Goal: Communication & Community: Ask a question

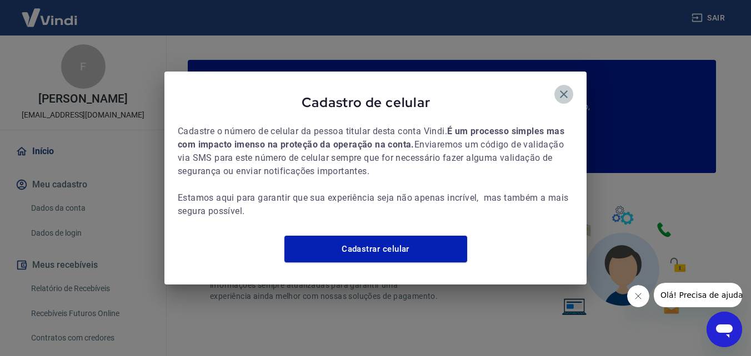
click at [565, 91] on icon "button" at bounding box center [564, 95] width 8 height 8
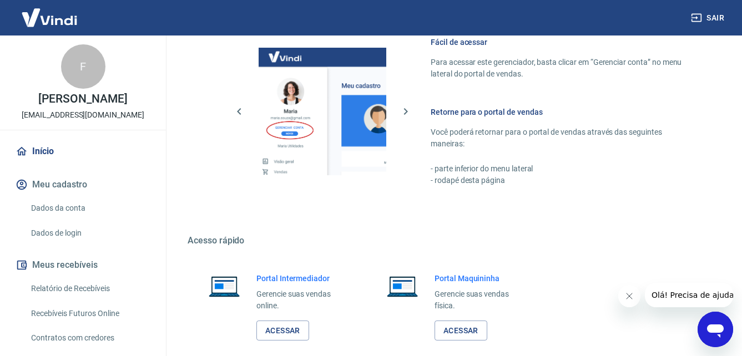
scroll to position [670, 0]
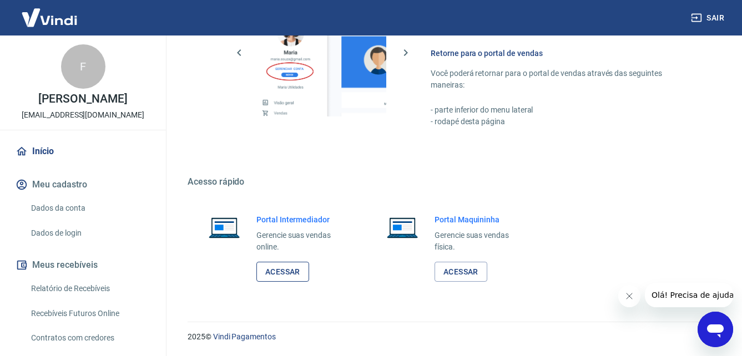
click at [295, 270] on link "Acessar" at bounding box center [283, 272] width 53 height 21
click at [717, 332] on icon "Abrir janela de mensagens" at bounding box center [715, 331] width 17 height 13
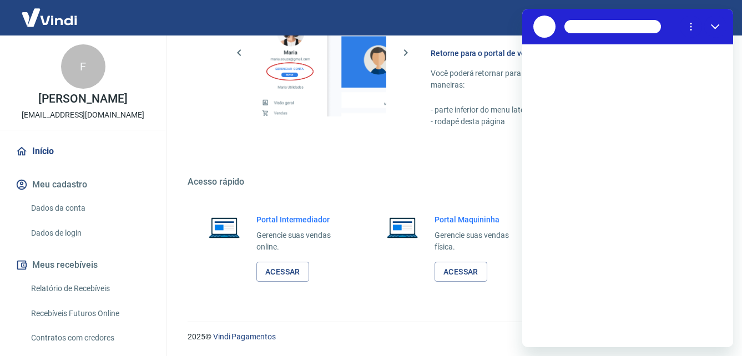
scroll to position [0, 0]
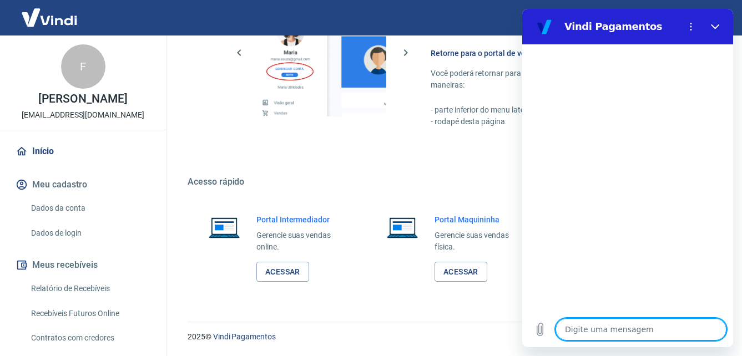
click at [613, 327] on textarea at bounding box center [641, 330] width 171 height 22
type textarea "B"
type textarea "x"
type textarea "Bo"
type textarea "x"
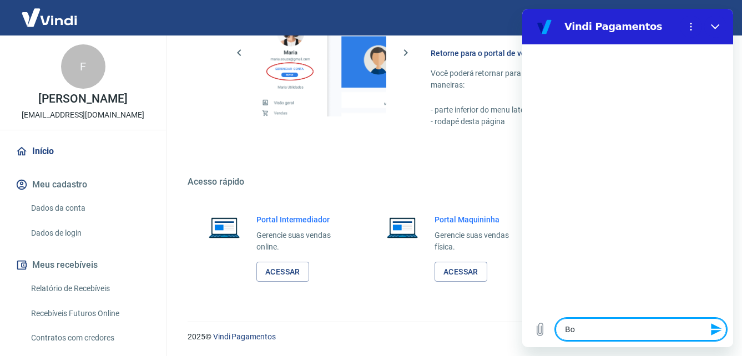
type textarea "Bom"
type textarea "x"
type textarea "Bom"
type textarea "x"
type textarea "Bom d"
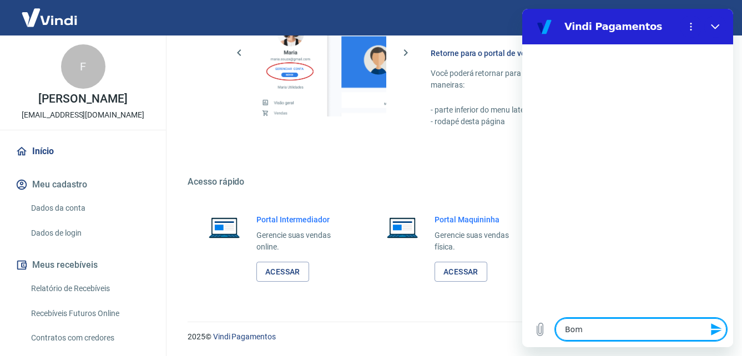
type textarea "x"
type textarea "Bom di"
type textarea "x"
type textarea "Bom dia"
type textarea "x"
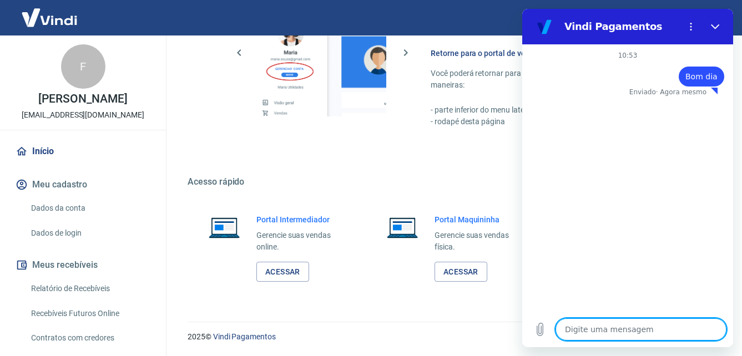
type textarea "x"
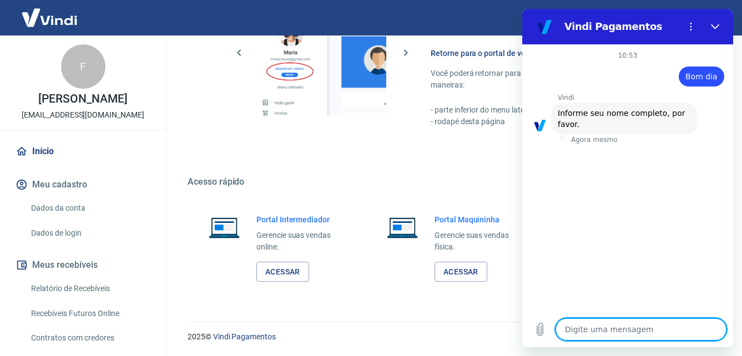
type textarea "S"
type textarea "x"
type textarea "SO"
type textarea "x"
type textarea "SOC"
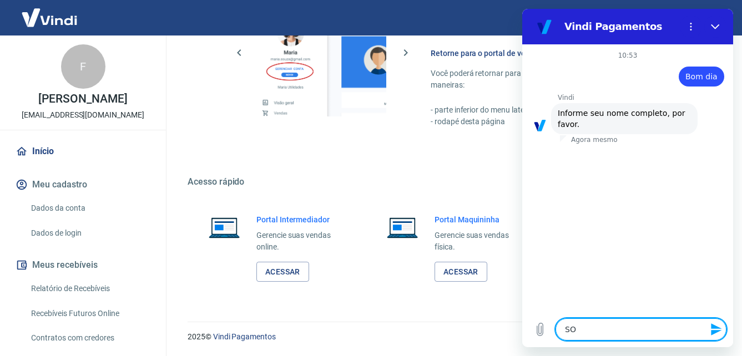
type textarea "x"
type textarea "SOCI"
type textarea "x"
type textarea "SOCIE"
type textarea "x"
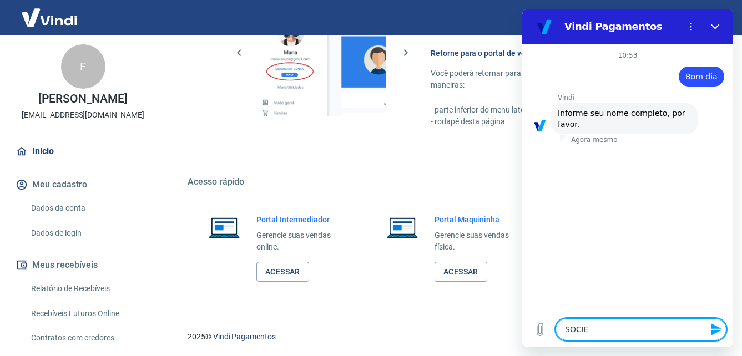
type textarea "SOCIED"
type textarea "x"
type textarea "SOCIEDA"
type textarea "x"
type textarea "SOCIEDAD"
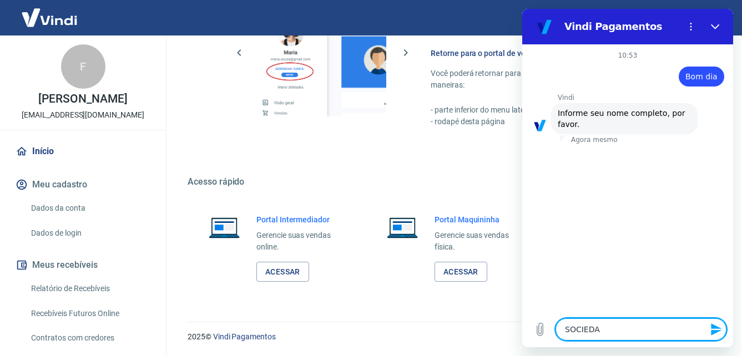
type textarea "x"
type textarea "SOCIEDADE"
type textarea "x"
type textarea "SOCIEDADE"
type textarea "x"
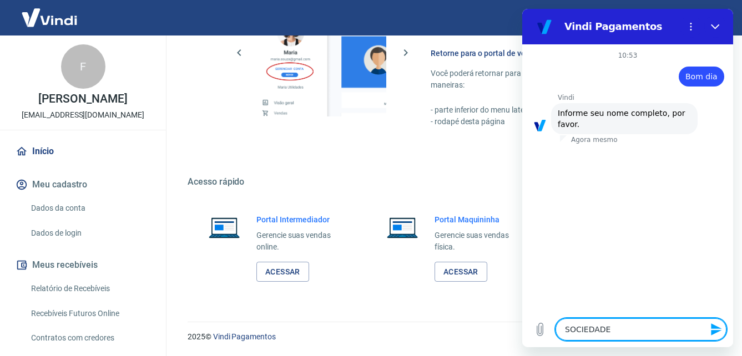
type textarea "SOCIEDADE R"
type textarea "x"
type textarea "SOCIEDADE RE"
type textarea "x"
type textarea "SOCIEDADE REL"
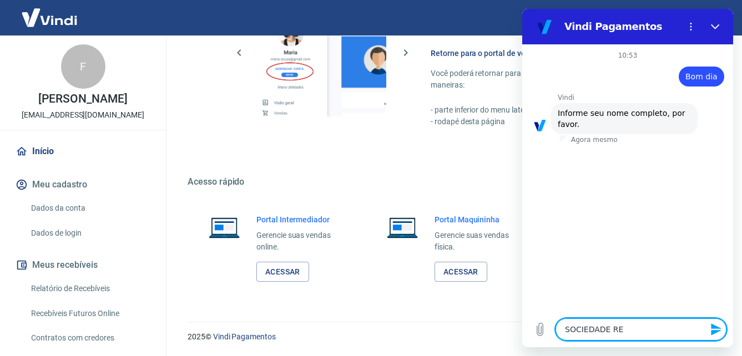
type textarea "x"
type textarea "SOCIEDADE RELI"
type textarea "x"
type textarea "SOCIEDADE RELIG"
type textarea "x"
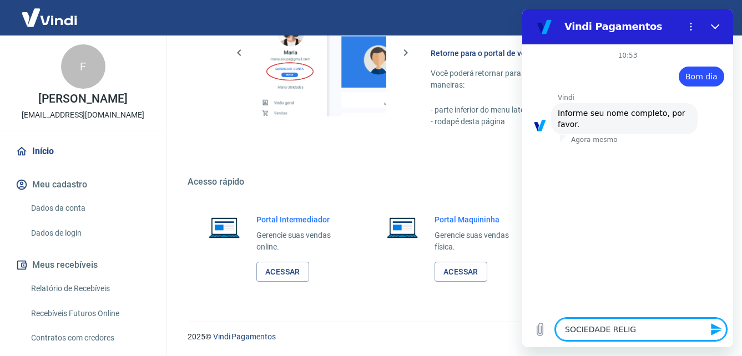
type textarea "SOCIEDADE RELIGI"
type textarea "x"
type textarea "SOCIEDADE [DEMOGRAPHIC_DATA]"
type textarea "x"
type textarea "SOCIEDADE [DEMOGRAPHIC_DATA]"
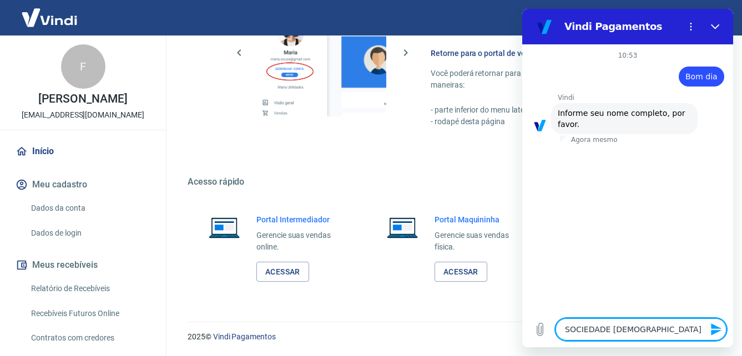
type textarea "x"
type textarea "SOCIEDADE RELIGIOSA"
type textarea "x"
type textarea "SOCIEDADE RELIGIOSA"
type textarea "x"
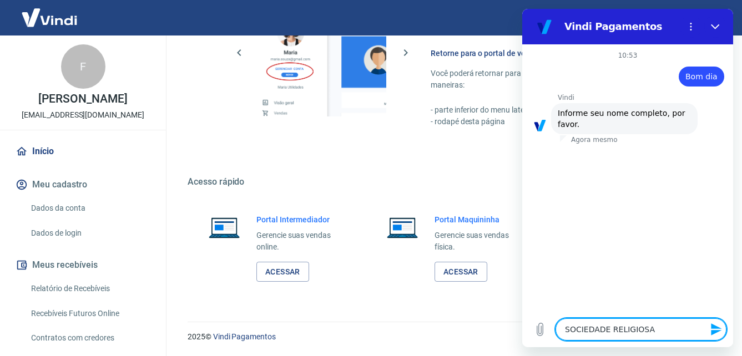
type textarea "SOCIEDADE RELIGIOSA E"
type textarea "x"
type textarea "SOCIEDADE RELIGIOSA ED"
type textarea "x"
type textarea "SOCIEDADE RELIGIOSA EDI"
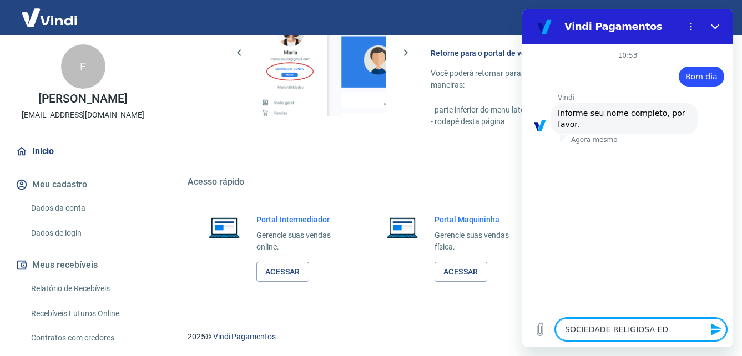
type textarea "x"
type textarea "SOCIEDADE RELIGIOSA EDIÇ"
type textarea "x"
type textarea "SOCIEDADE RELIGIOSA EDIÇÕ"
type textarea "x"
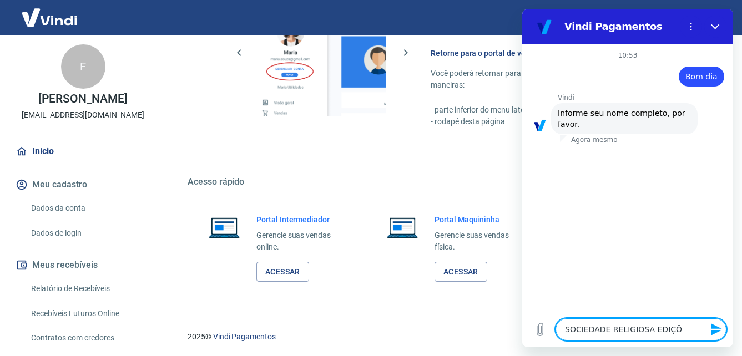
type textarea "SOCIEDADE RELIGIOSA EDIÇÕE"
type textarea "x"
type textarea "SOCIEDADE RELIGIOSA EDIÇÕES"
type textarea "x"
type textarea "SOCIEDADE RELIGIOSA EDIÇÕES"
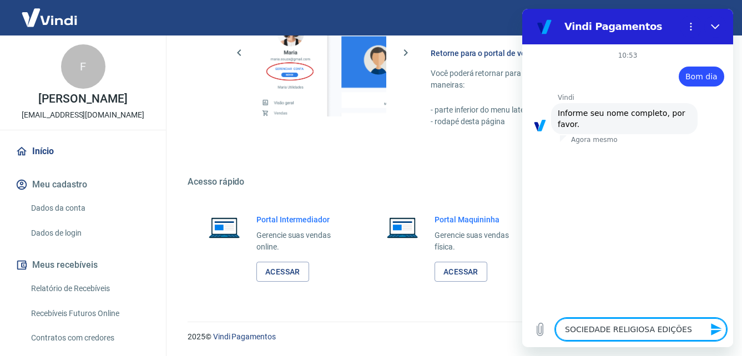
type textarea "x"
type textarea "SOCIEDADE RELIGIOSA EDIÇÕES V"
type textarea "x"
type textarea "SOCIEDADE RELIGIOSA EDIÇÕES VI"
type textarea "x"
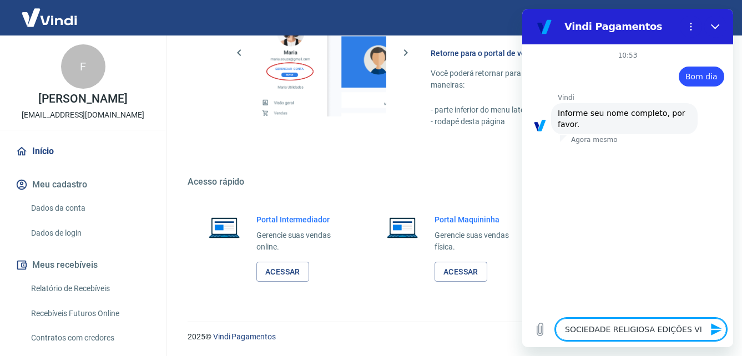
type textarea "SOCIEDADE RELIGIOSA EDIÇÕES VID"
type textarea "x"
type textarea "SOCIEDADE RELIGIOSA EDIÇÕES VIDA"
type textarea "x"
type textarea "SOCIEDADE RELIGIOSA EDIÇÕES VIDA"
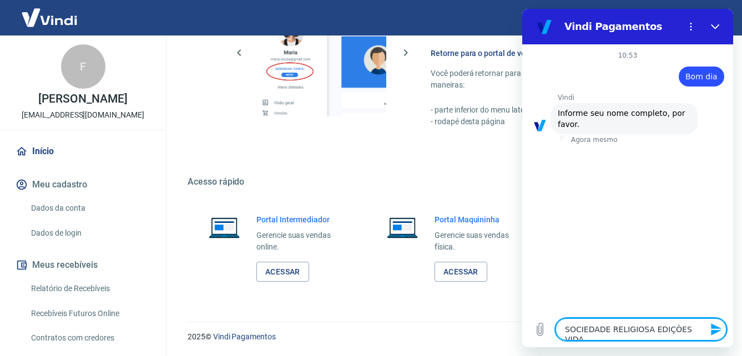
type textarea "x"
type textarea "SOCIEDADE RELIGIOSA EDIÇÕES VIDA N"
type textarea "x"
type textarea "SOCIEDADE RELIGIOSA EDIÇÕES VIDA NO"
type textarea "x"
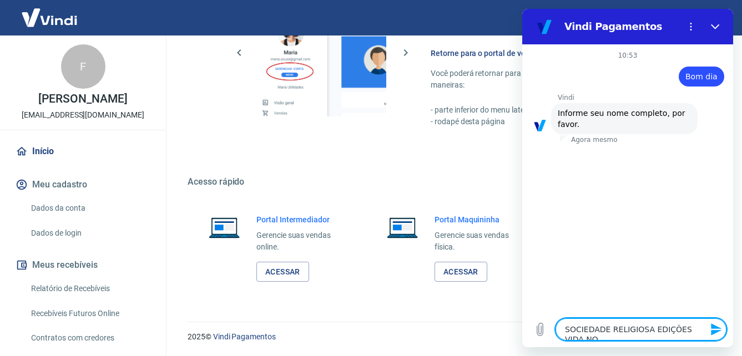
type textarea "SOCIEDADE RELIGIOSA EDIÇÕES VIDA NOV"
type textarea "x"
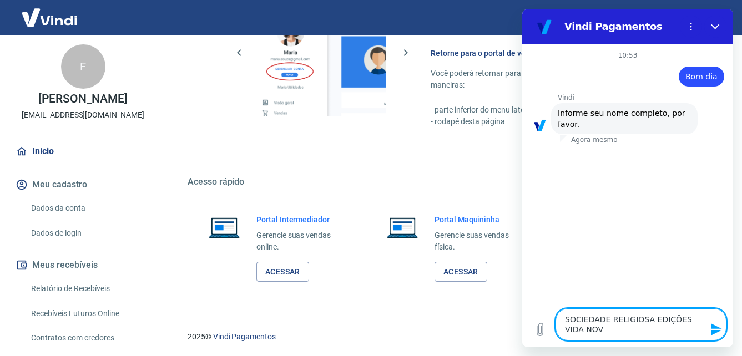
type textarea "SOCIEDADE RELIGIOSA EDIÇÕES VIDA NOVA"
type textarea "x"
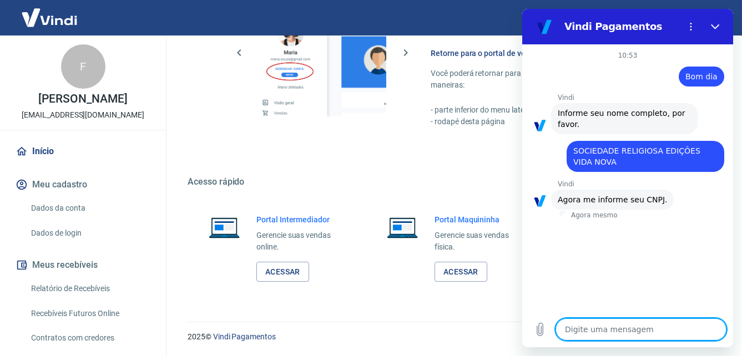
type textarea "x"
type textarea "6"
type textarea "x"
type textarea "62"
type textarea "x"
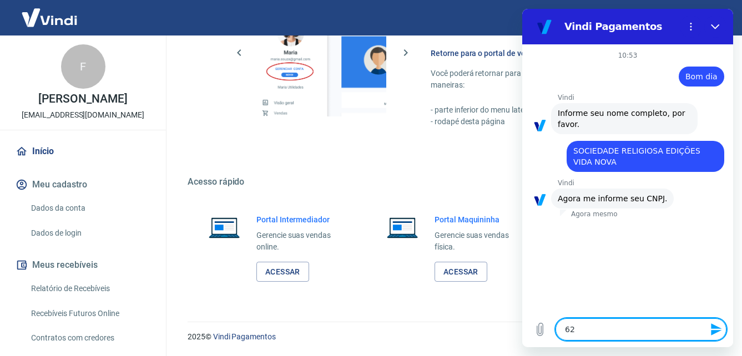
type textarea "621"
type textarea "x"
type textarea "6210"
type textarea "x"
type textarea "62106"
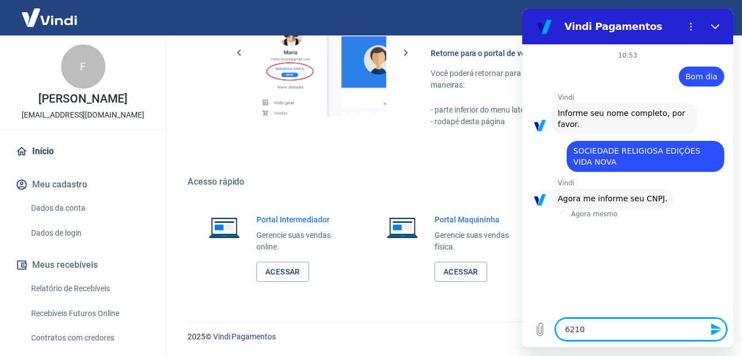
type textarea "x"
type textarea "621060"
type textarea "x"
type textarea "6210604"
type textarea "x"
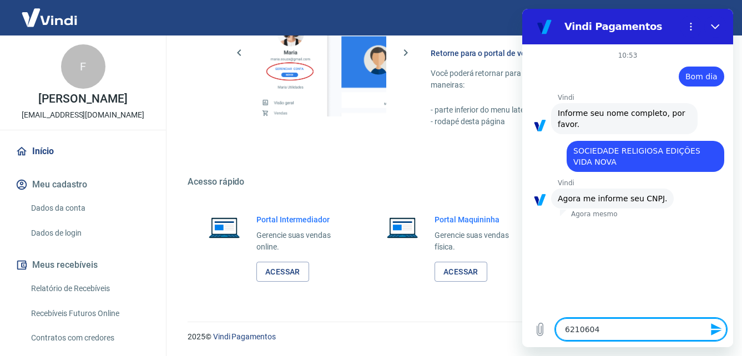
type textarea "62106042"
type textarea "x"
type textarea "621060420"
type textarea "x"
type textarea "6210604200"
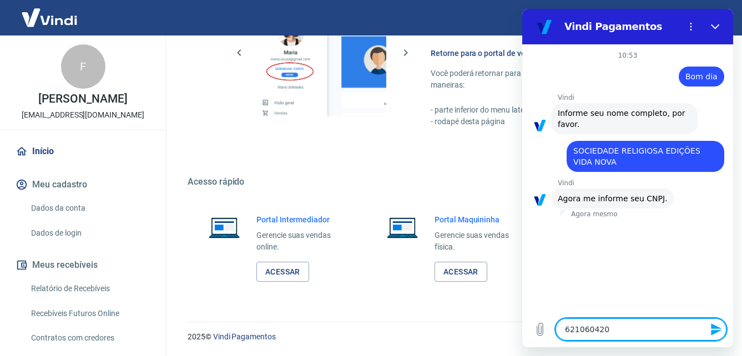
type textarea "x"
type textarea "62106042000"
type textarea "x"
type textarea "621060420001"
type textarea "x"
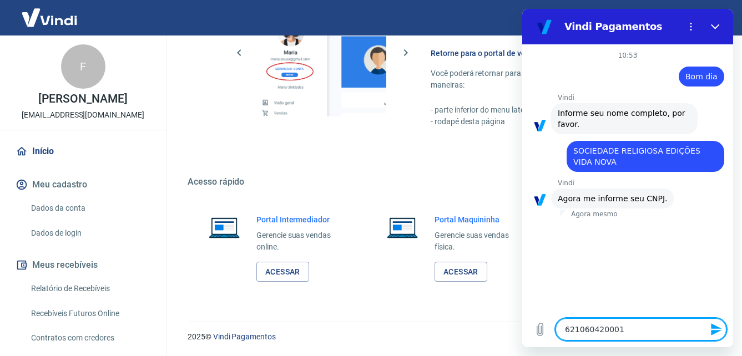
type textarea "6210604200016"
type textarea "x"
type textarea "62106042000169"
type textarea "x"
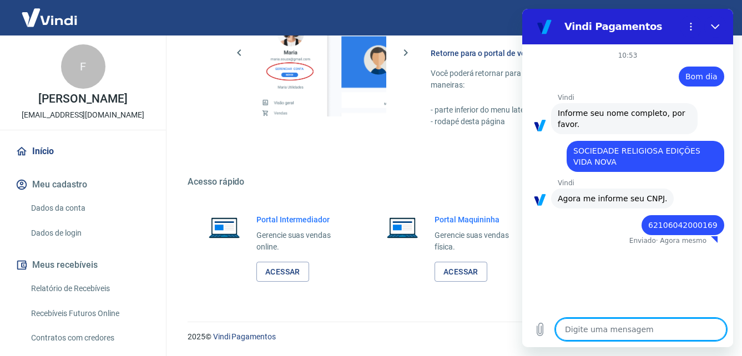
type textarea "x"
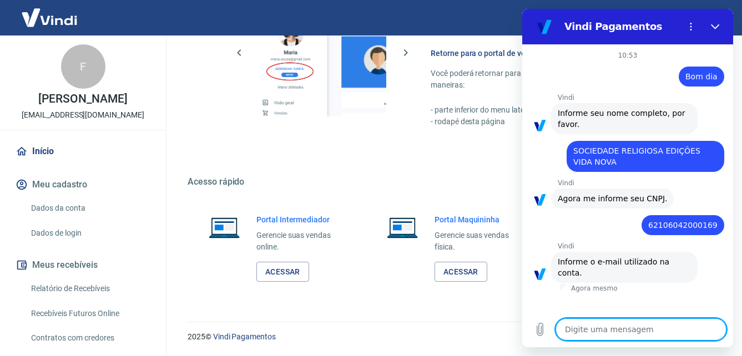
click at [616, 329] on textarea at bounding box center [641, 330] width 171 height 22
type textarea "c"
type textarea "x"
type textarea "cr"
type textarea "x"
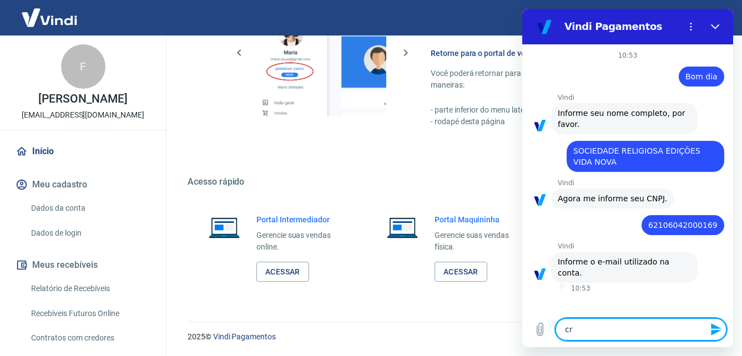
type textarea "cri"
type textarea "x"
type textarea "cris"
type textarea "x"
type textarea "crism"
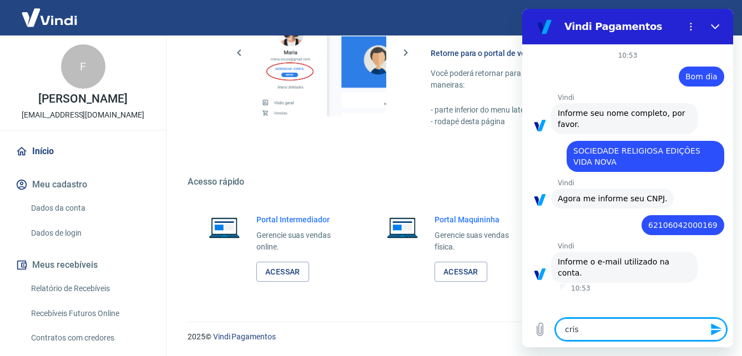
type textarea "x"
type textarea "crisma"
type textarea "x"
type textarea "crismal"
type textarea "x"
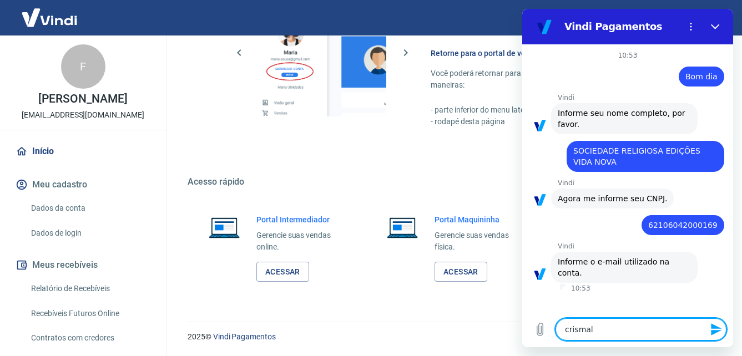
type textarea "crismalk"
type textarea "x"
click at [284, 273] on link "Acessar" at bounding box center [283, 272] width 53 height 21
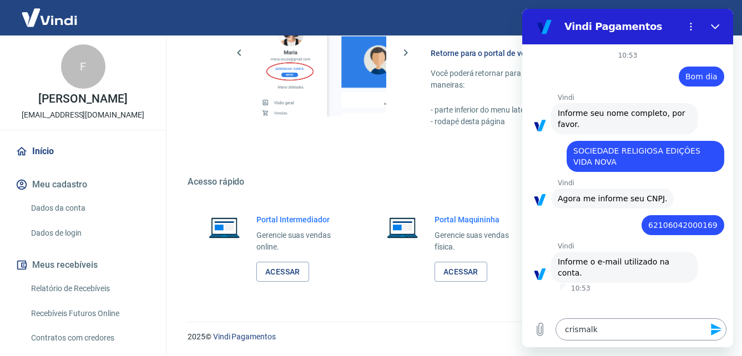
click at [605, 326] on textarea "crismalk" at bounding box center [641, 330] width 171 height 22
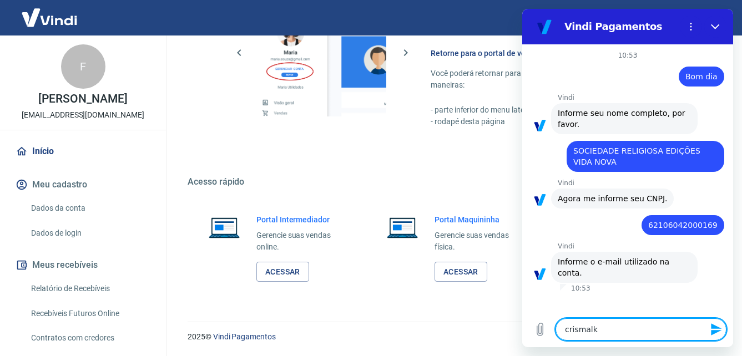
type textarea "crismalk@"
type textarea "x"
type textarea "crismalk@g"
type textarea "x"
type textarea "crismalk@g,"
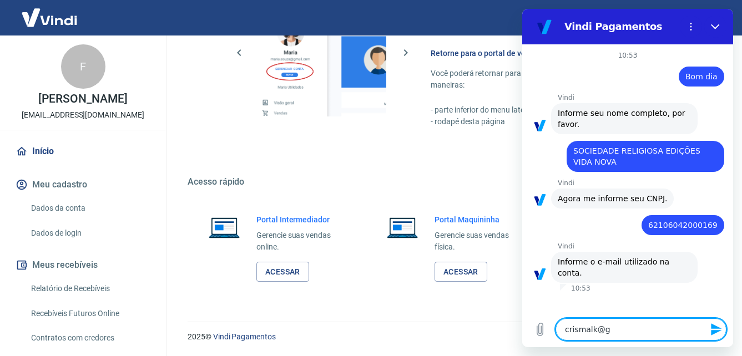
type textarea "x"
type textarea "crismalk@g,a"
type textarea "x"
type textarea "crismalk@g,ai"
type textarea "x"
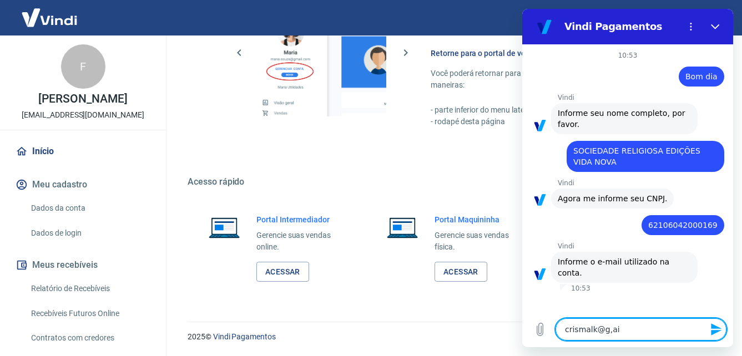
type textarea "crismalk@g,ail"
type textarea "x"
type textarea "crismalk@g,ail."
type textarea "x"
type textarea "crismalk@g,ail.c"
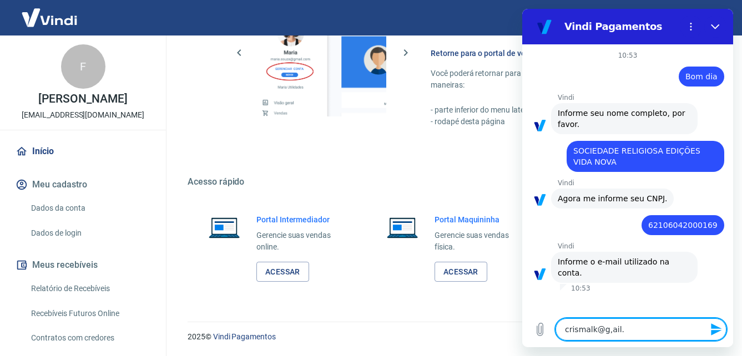
type textarea "x"
type textarea "crismalk@g,[DOMAIN_NAME]"
type textarea "x"
type textarea "crismalk@g,[DOMAIN_NAME]"
type textarea "x"
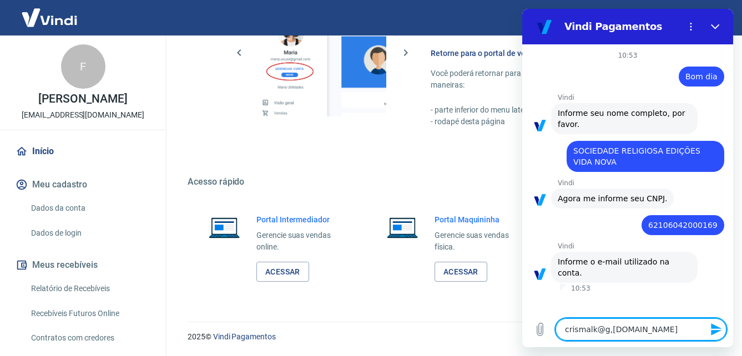
click at [605, 330] on textarea "crismalk@g,[DOMAIN_NAME]" at bounding box center [641, 330] width 171 height 22
type textarea "[EMAIL_ADDRESS][DOMAIN_NAME]"
type textarea "x"
type textarea "[EMAIL_ADDRESS][DOMAIN_NAME]"
type textarea "x"
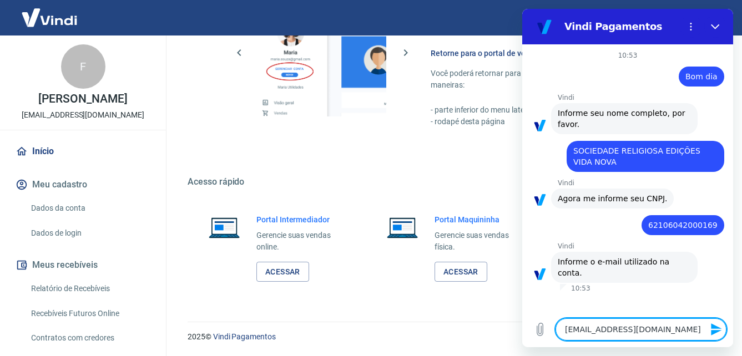
type textarea "[EMAIL_ADDRESS][DOMAIN_NAME]"
click at [716, 330] on icon "Enviar mensagem" at bounding box center [716, 329] width 13 height 13
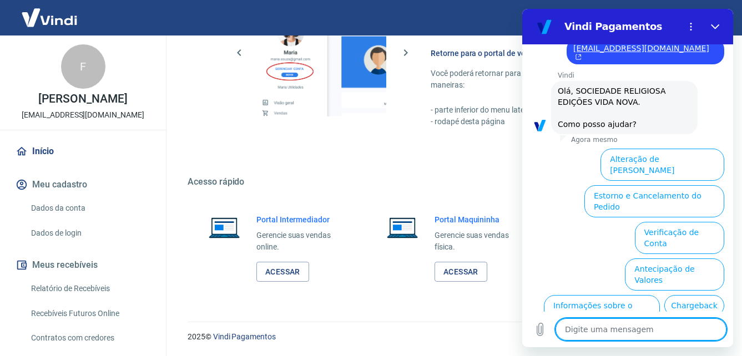
scroll to position [299, 0]
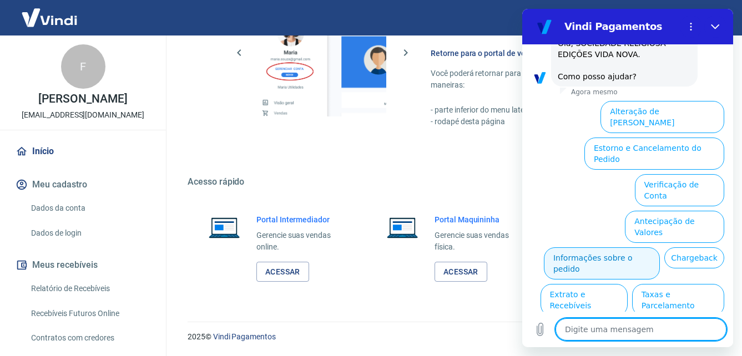
click at [623, 248] on button "Informações sobre o pedido" at bounding box center [602, 264] width 116 height 32
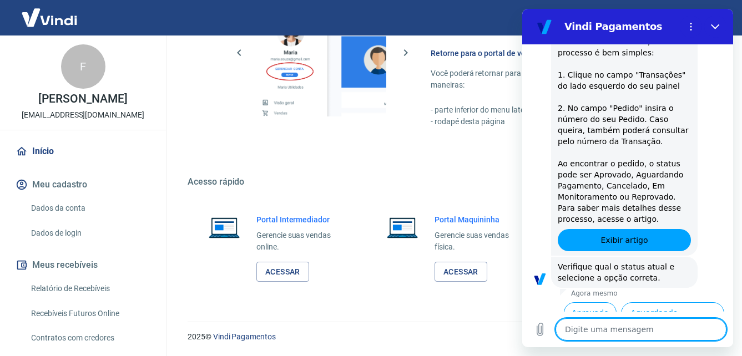
scroll to position [490, 0]
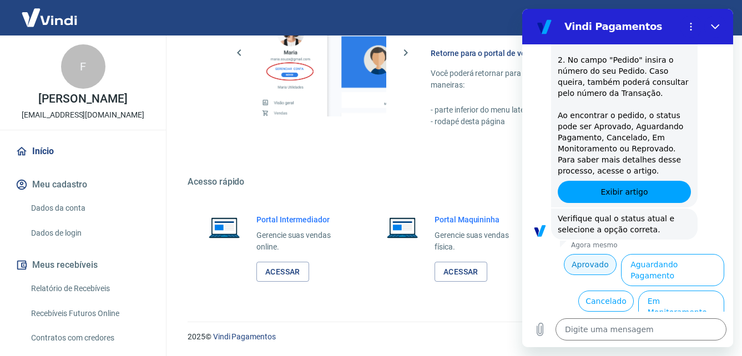
click at [572, 254] on button "Aprovado" at bounding box center [590, 264] width 53 height 21
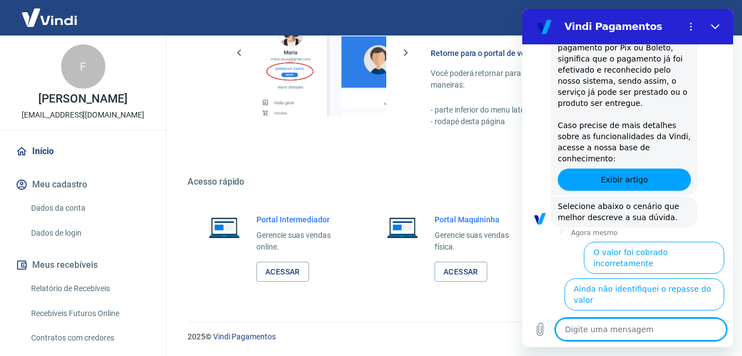
scroll to position [827, 0]
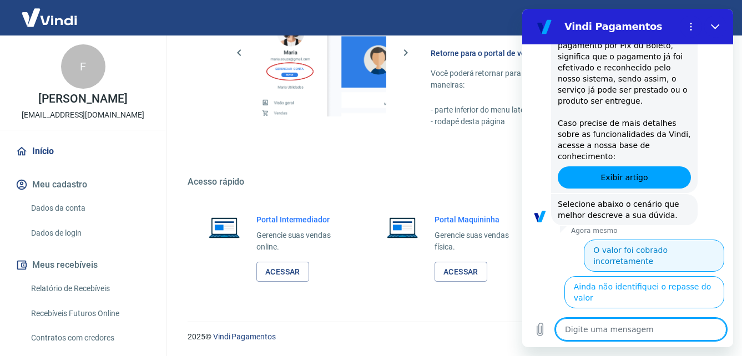
click at [661, 240] on button "O valor foi cobrado incorretamente" at bounding box center [654, 256] width 140 height 32
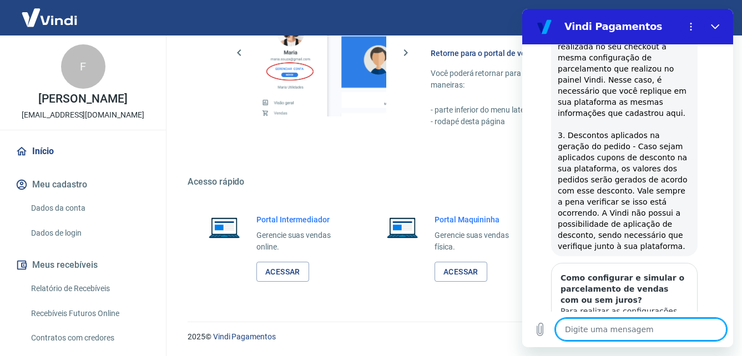
scroll to position [1409, 0]
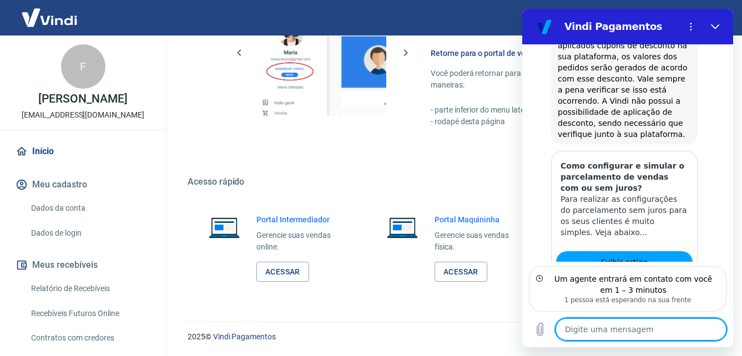
scroll to position [1499, 0]
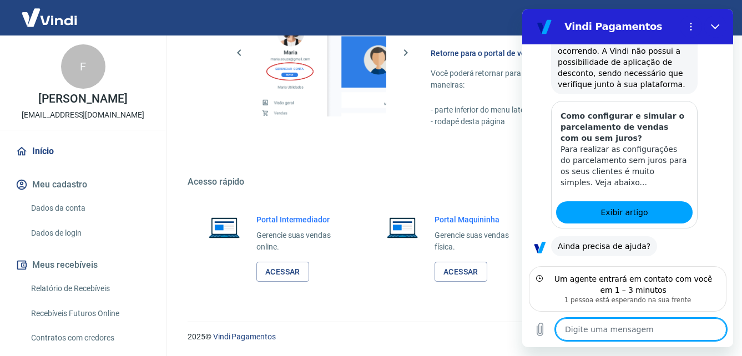
click at [611, 328] on textarea at bounding box center [641, 330] width 171 height 22
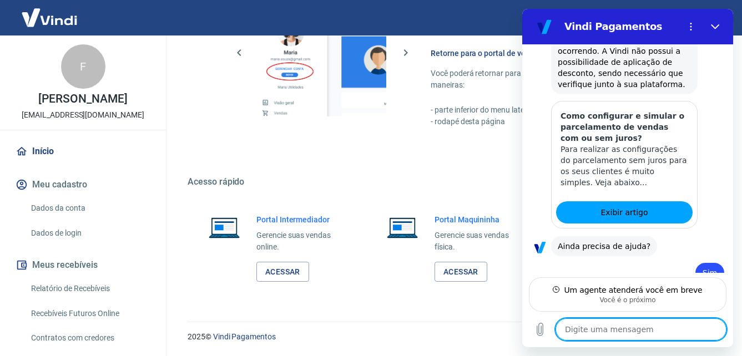
scroll to position [1487, 0]
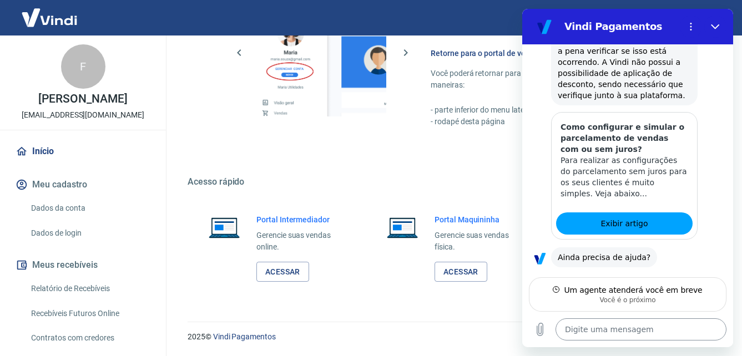
click at [592, 331] on textarea at bounding box center [641, 330] width 171 height 22
type textarea "x"
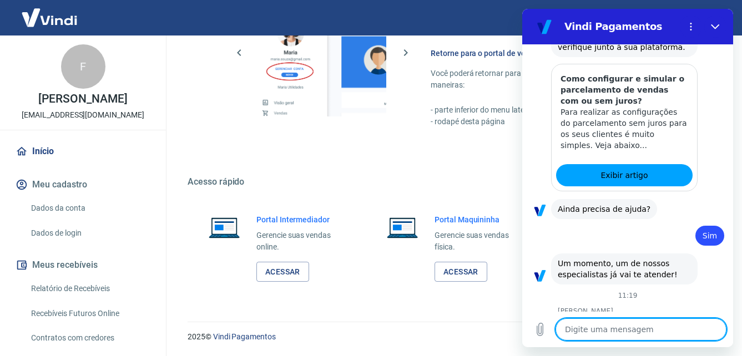
scroll to position [1556, 0]
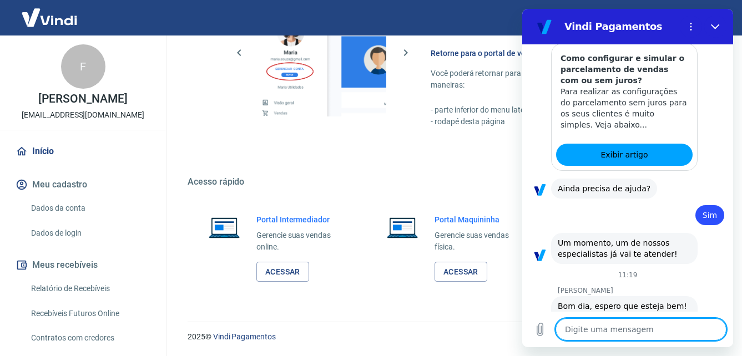
click at [633, 326] on textarea at bounding box center [641, 330] width 171 height 22
type textarea "b"
type textarea "x"
type textarea "bO"
type textarea "x"
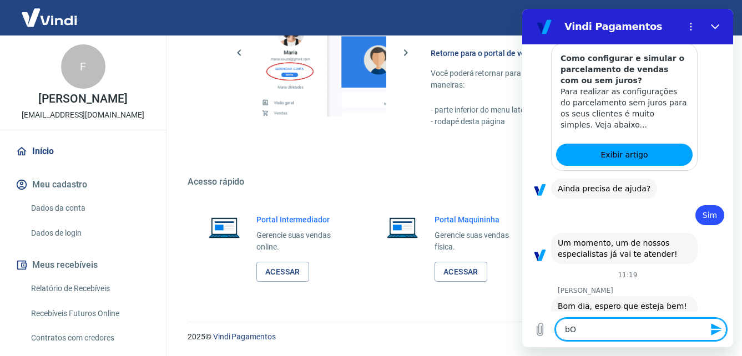
type textarea "bOM"
type textarea "x"
type textarea "bOM"
type textarea "x"
type textarea "bOM"
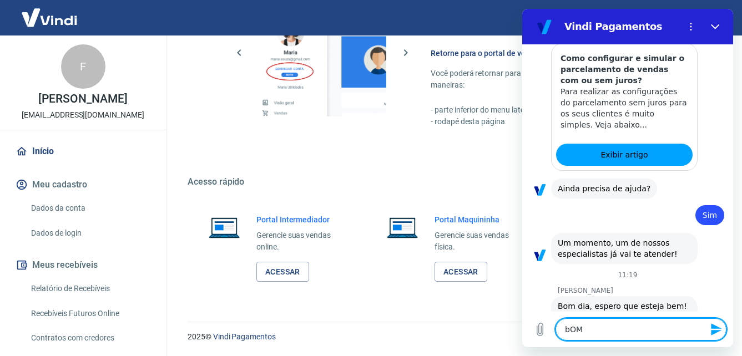
type textarea "x"
type textarea "bO"
type textarea "x"
type textarea "b"
type textarea "x"
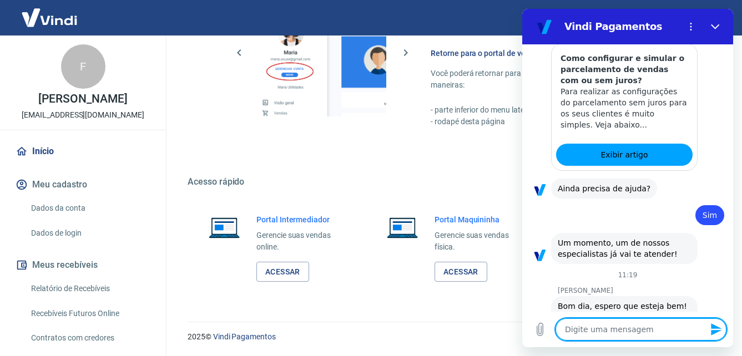
type textarea "x"
type textarea "B"
type textarea "x"
type textarea "Bo"
type textarea "x"
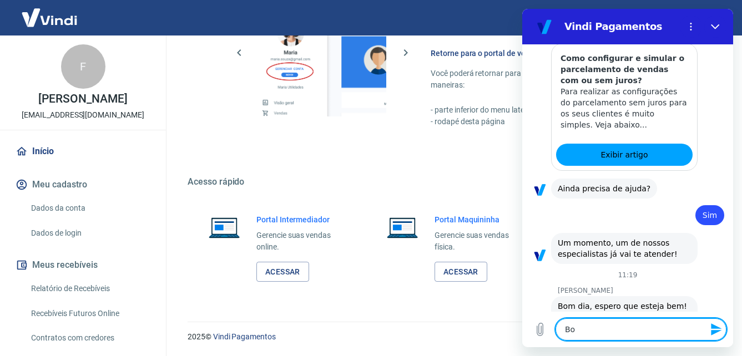
type textarea "Bom"
type textarea "x"
type textarea "Bom"
type textarea "x"
type textarea "Bom d"
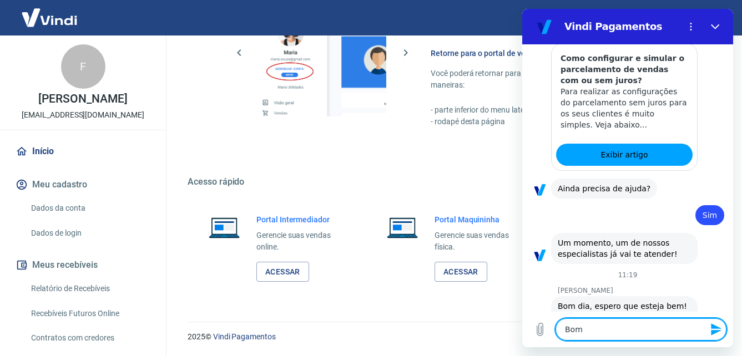
type textarea "x"
type textarea "Bom di"
type textarea "x"
type textarea "Bom dia"
type textarea "x"
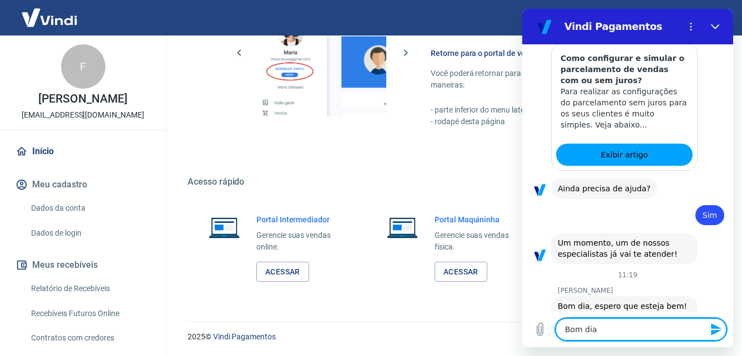
type textarea "Bom dia"
type textarea "x"
type textarea "Bom dia G"
type textarea "x"
type textarea "Bom dia Ga"
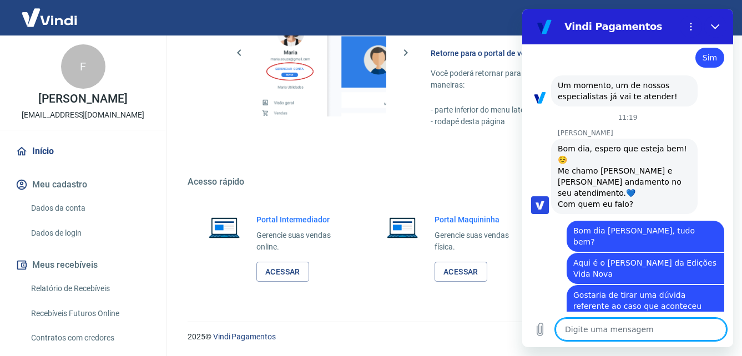
scroll to position [1716, 0]
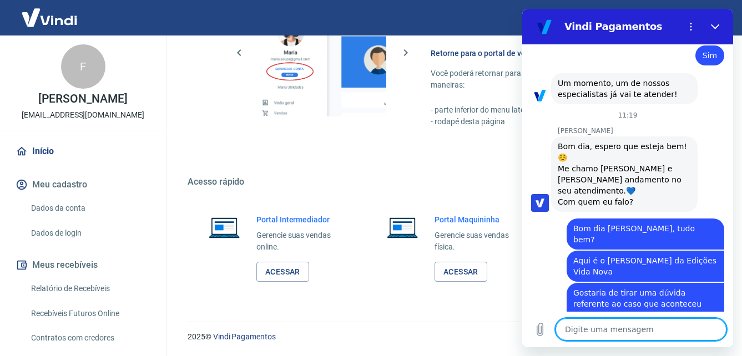
click at [605, 330] on textarea at bounding box center [641, 330] width 171 height 22
click at [644, 330] on textarea at bounding box center [641, 330] width 171 height 22
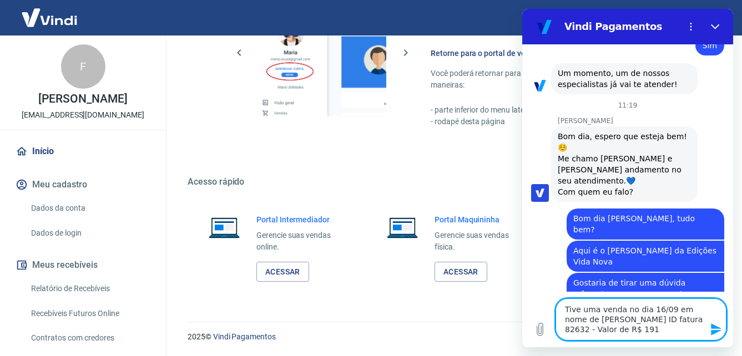
scroll to position [1736, 0]
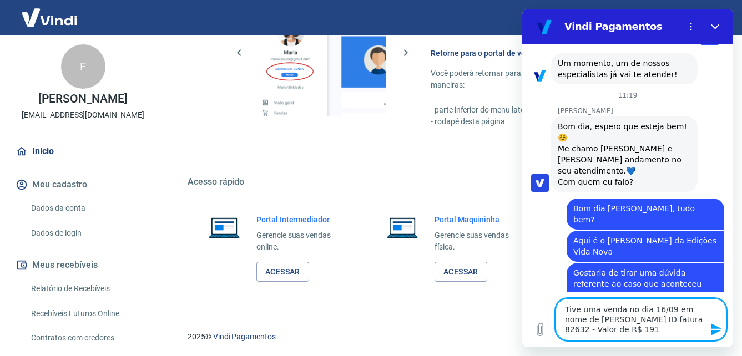
click at [627, 329] on textarea "Tive uma venda no dia 16/09 em nome de [PERSON_NAME] ID fatura 82632 - Valor de…" at bounding box center [641, 320] width 171 height 42
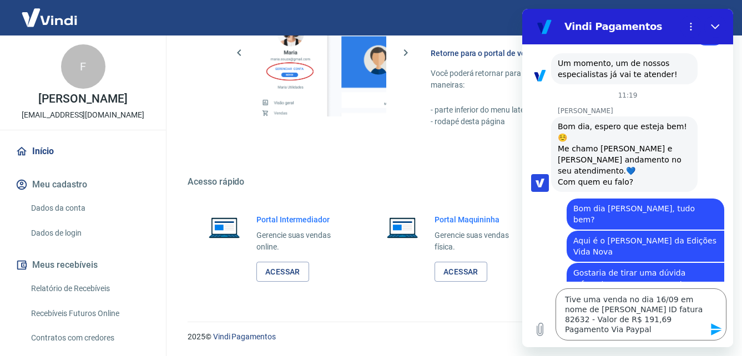
click at [714, 329] on icon "Enviar mensagem" at bounding box center [716, 330] width 11 height 12
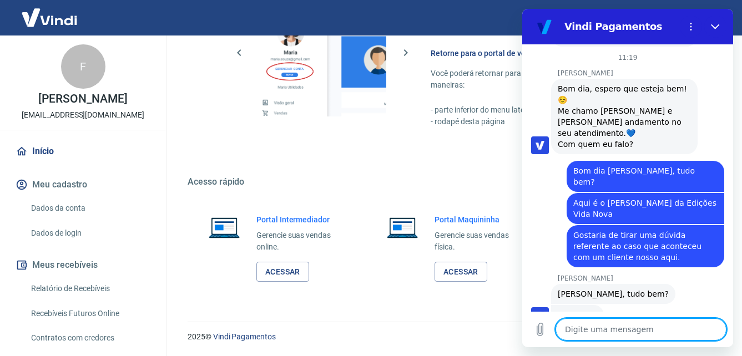
scroll to position [1776, 0]
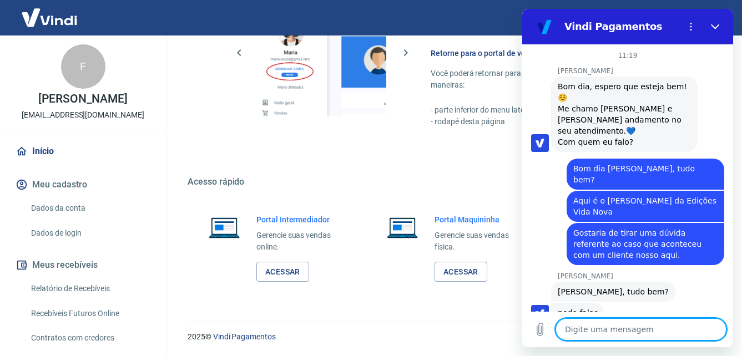
click at [611, 334] on textarea at bounding box center [641, 330] width 171 height 22
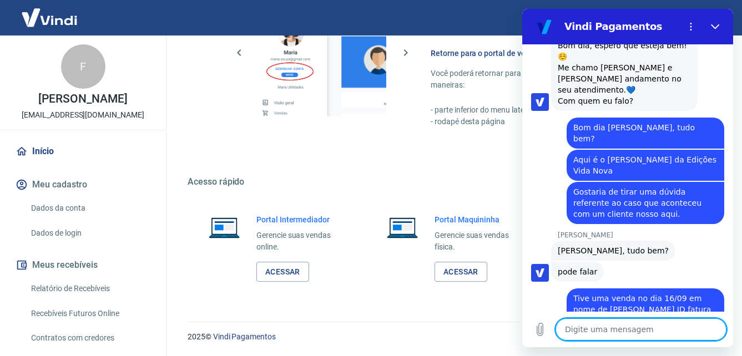
scroll to position [1820, 0]
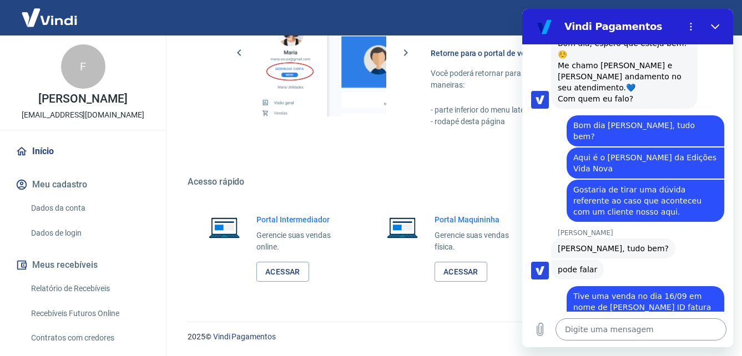
click at [601, 329] on textarea at bounding box center [641, 330] width 171 height 22
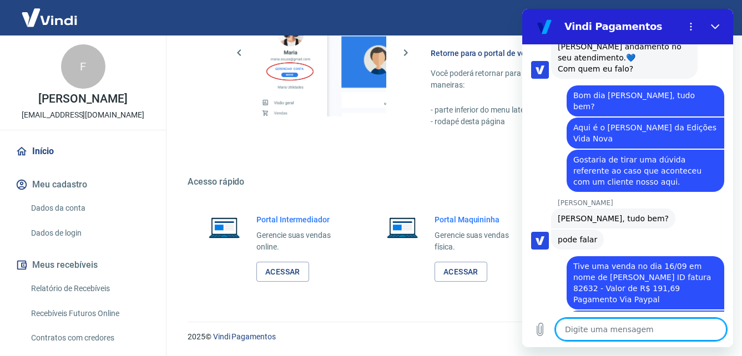
scroll to position [1852, 0]
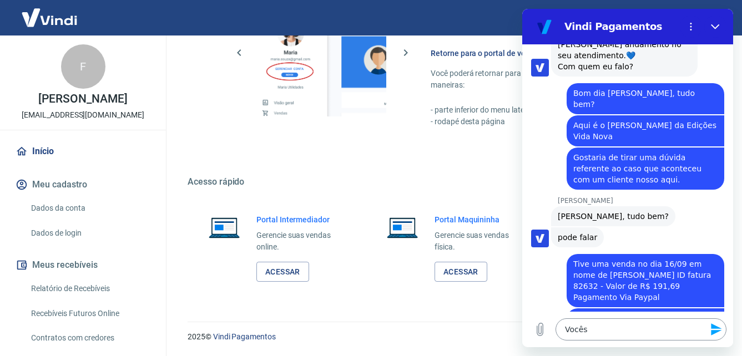
click at [604, 331] on textarea "Vocês" at bounding box center [641, 330] width 171 height 22
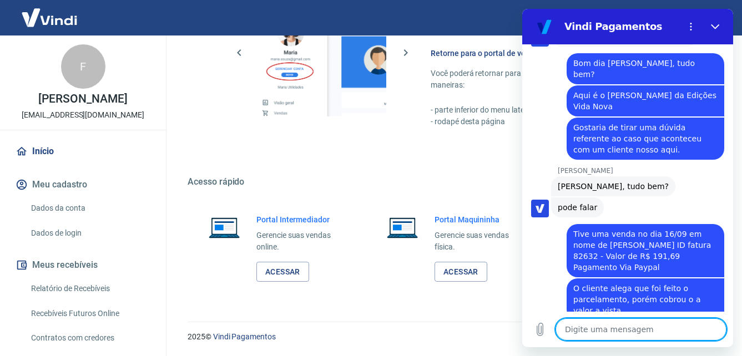
scroll to position [1884, 0]
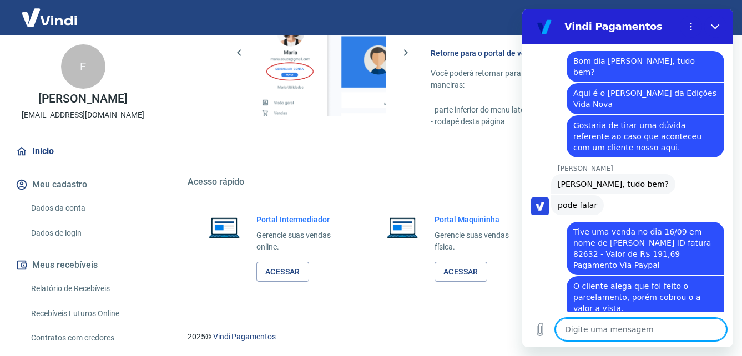
paste textarea "[DATE] 22:45:35 Pedido em 6 vezes de R$ 31.95 através do PayPal"
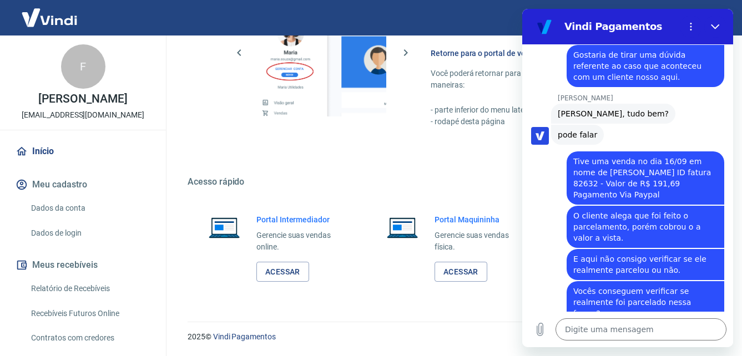
scroll to position [1935, 0]
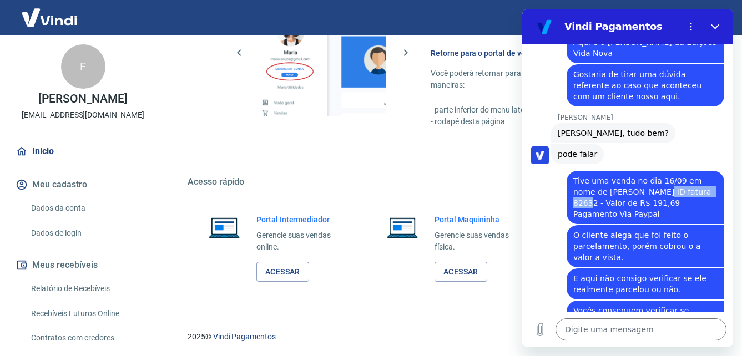
drag, startPoint x: 636, startPoint y: 108, endPoint x: 687, endPoint y: 110, distance: 50.6
click at [687, 175] on span "Tive uma venda no dia 16/09 em nome de [PERSON_NAME] ID fatura 82632 - Valor de…" at bounding box center [646, 197] width 144 height 44
copy span "ID fatura 82632"
click at [604, 330] on textarea at bounding box center [641, 330] width 171 height 22
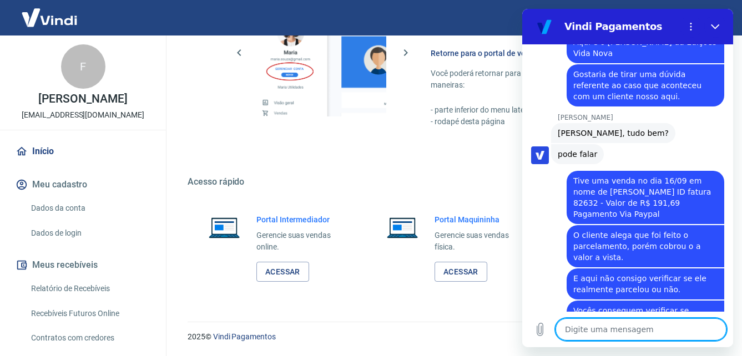
paste textarea "ID fatura 82632"
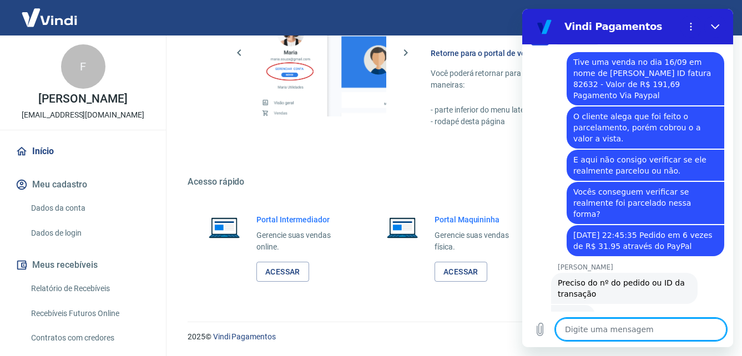
scroll to position [2090, 0]
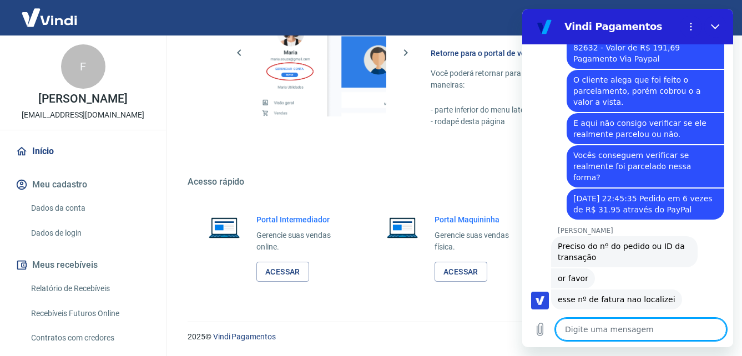
click at [614, 326] on textarea at bounding box center [641, 330] width 171 height 22
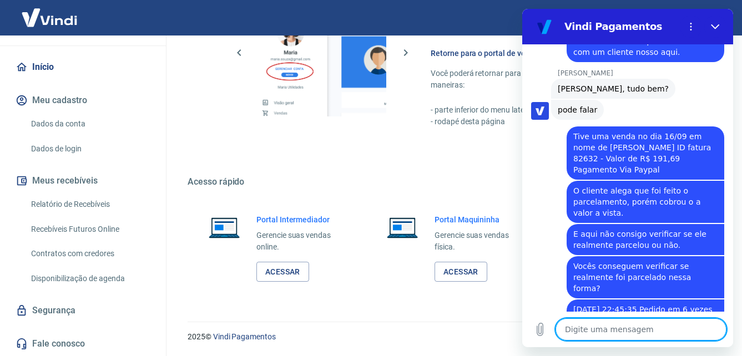
scroll to position [96, 0]
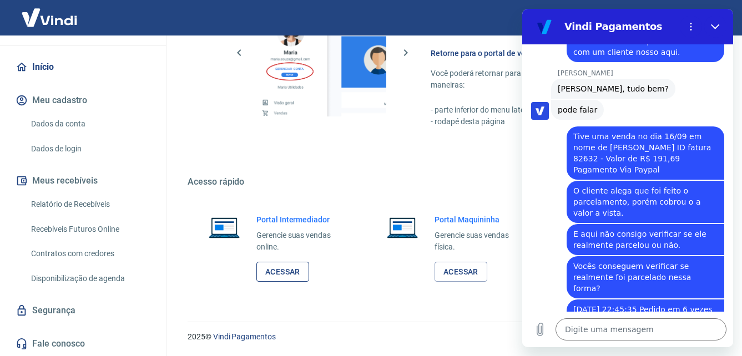
click at [289, 279] on link "Acessar" at bounding box center [283, 272] width 53 height 21
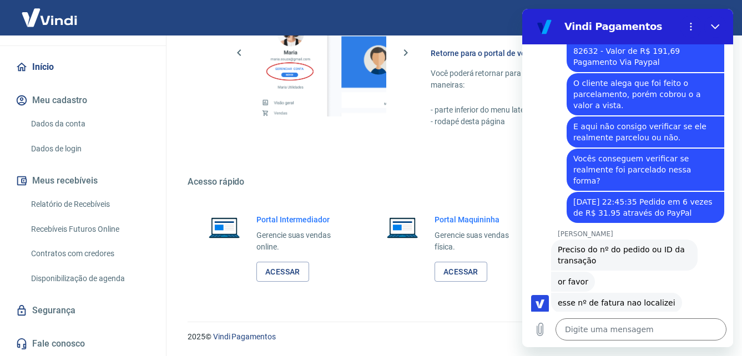
scroll to position [2090, 0]
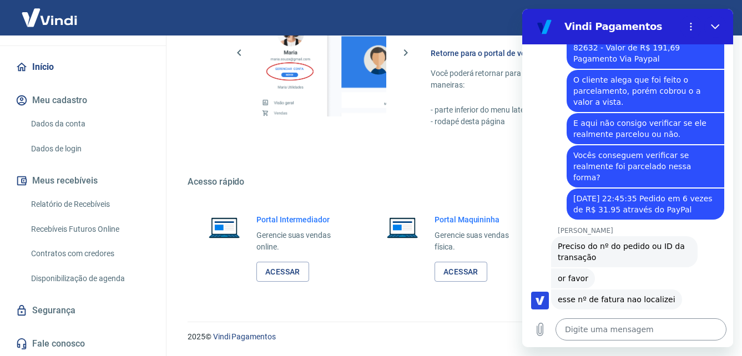
click at [620, 330] on textarea at bounding box center [641, 330] width 171 height 22
click at [715, 23] on icon "Fechar" at bounding box center [715, 26] width 9 height 9
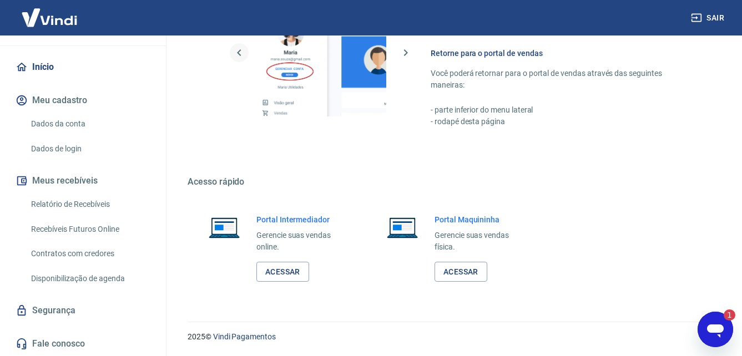
scroll to position [0, 0]
click at [720, 330] on icon "Abrir janela de mensagens, 1 mensagem não lida" at bounding box center [715, 331] width 17 height 13
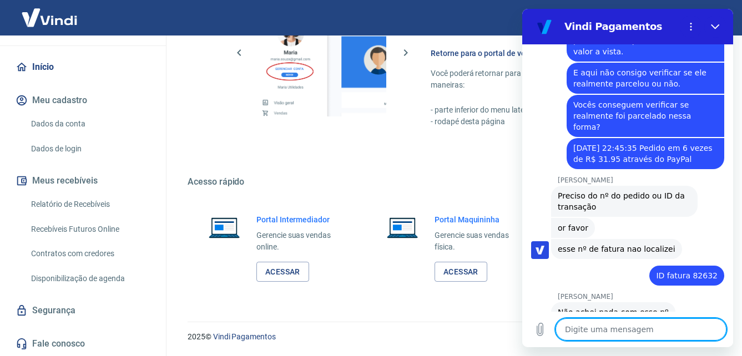
scroll to position [2145, 0]
